Goal: Task Accomplishment & Management: Manage account settings

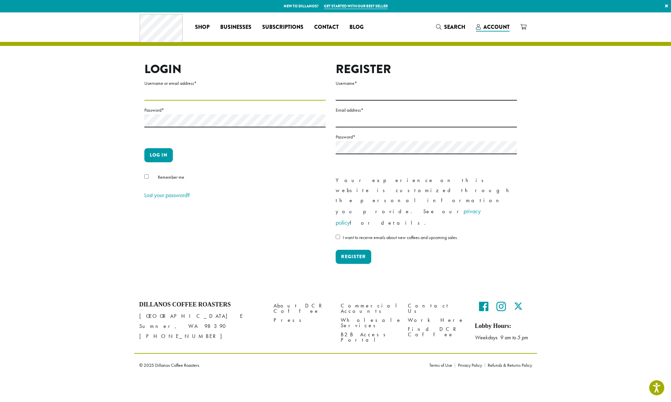
click at [163, 94] on input "Username or email address *" at bounding box center [234, 94] width 181 height 13
type input "**********"
click at [165, 157] on button "Log in" at bounding box center [158, 155] width 29 height 14
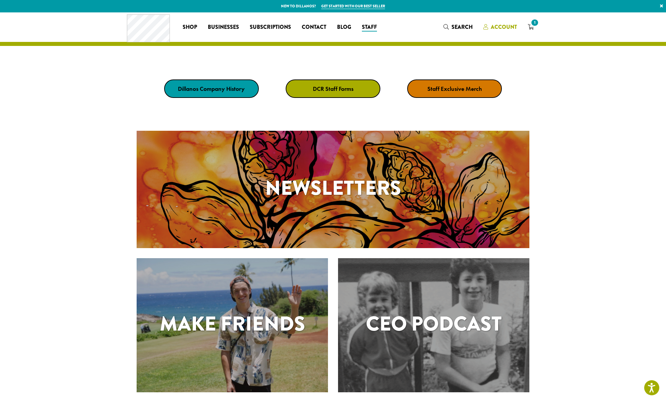
click at [498, 30] on span "Account" at bounding box center [504, 27] width 26 height 8
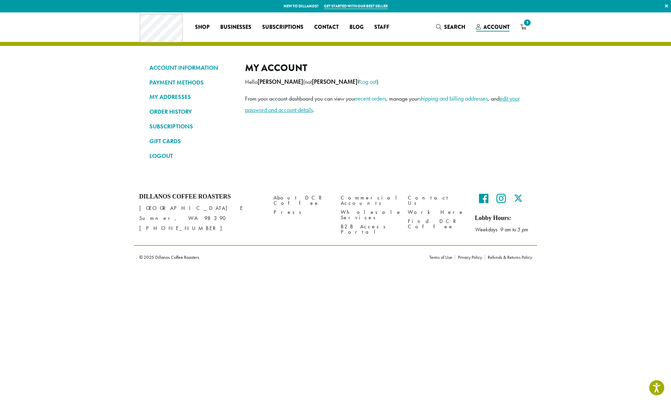
click at [307, 111] on link "edit your password and account details" at bounding box center [382, 104] width 274 height 19
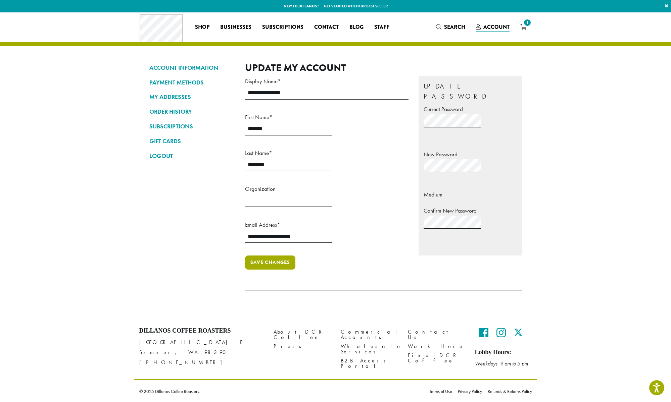
click at [281, 256] on button "Save changes" at bounding box center [270, 263] width 50 height 14
